Goal: Navigation & Orientation: Find specific page/section

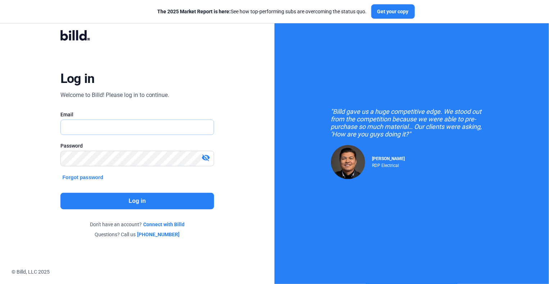
type input "[EMAIL_ADDRESS][DOMAIN_NAME]"
click at [145, 196] on button "Log in" at bounding box center [137, 201] width 154 height 17
